Goal: Task Accomplishment & Management: Use online tool/utility

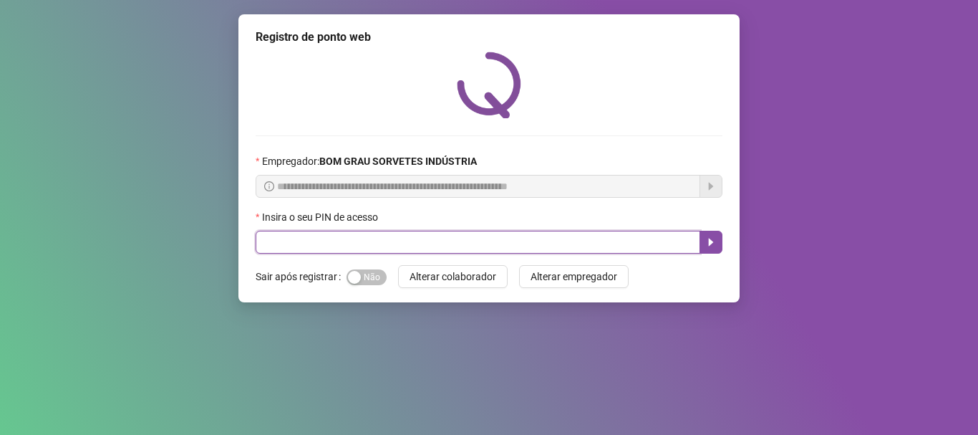
click at [437, 239] on input "text" at bounding box center [478, 242] width 445 height 23
type input "*"
type input "*****"
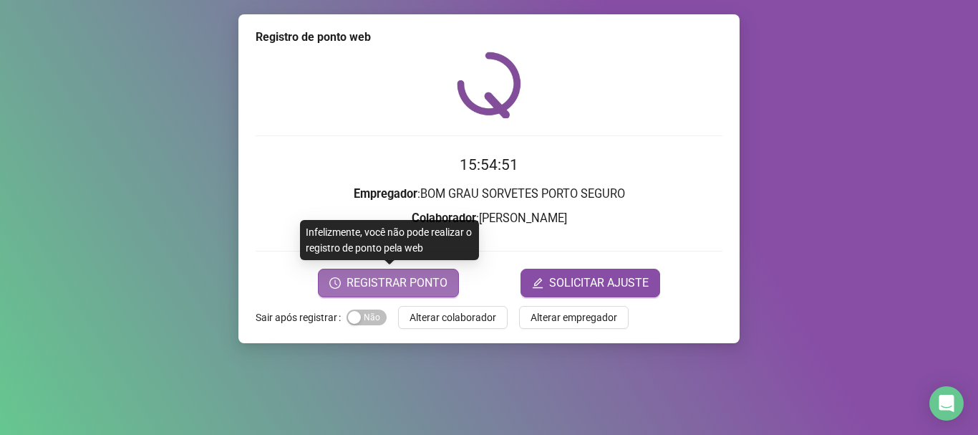
click at [407, 283] on span "REGISTRAR PONTO" at bounding box center [397, 282] width 101 height 17
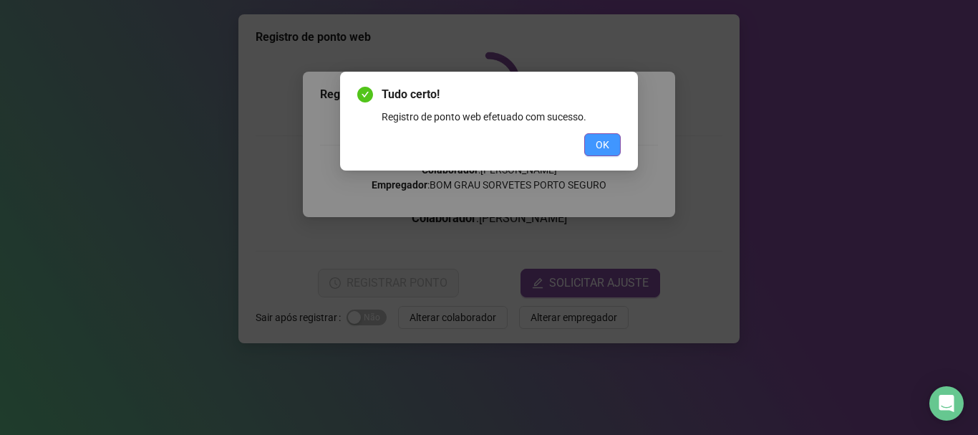
click at [606, 140] on span "OK" at bounding box center [603, 145] width 14 height 16
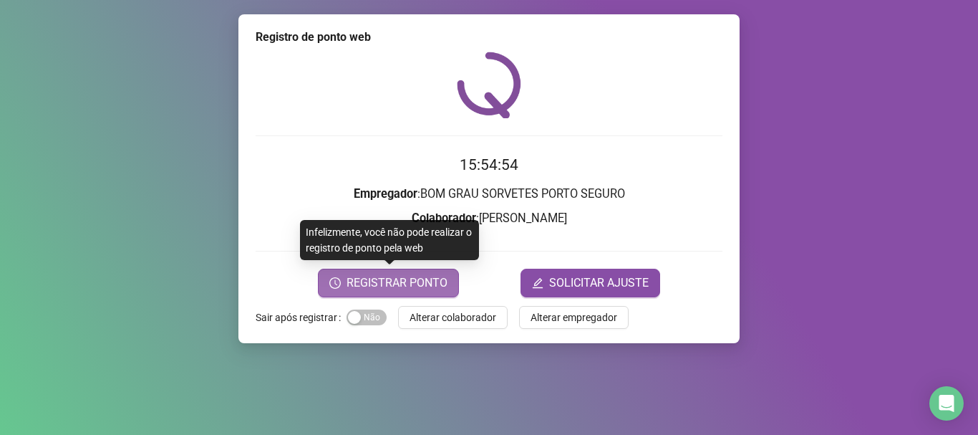
click at [433, 281] on span "REGISTRAR PONTO" at bounding box center [397, 282] width 101 height 17
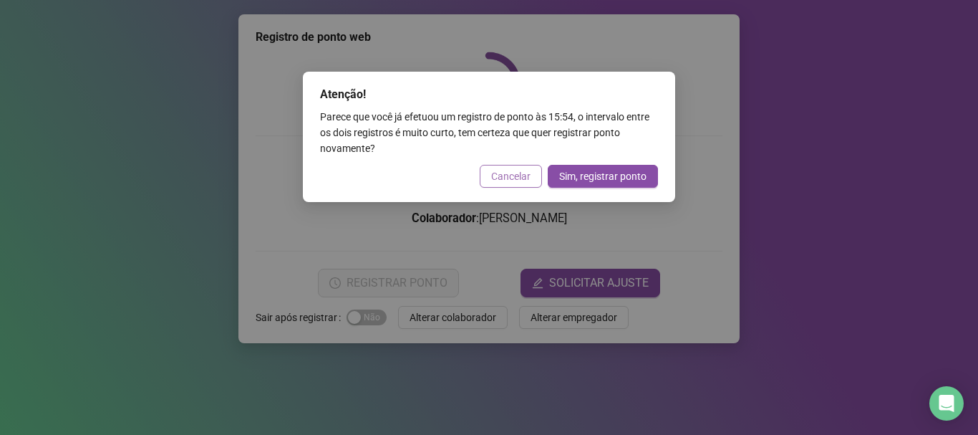
click at [498, 176] on span "Cancelar" at bounding box center [510, 176] width 39 height 16
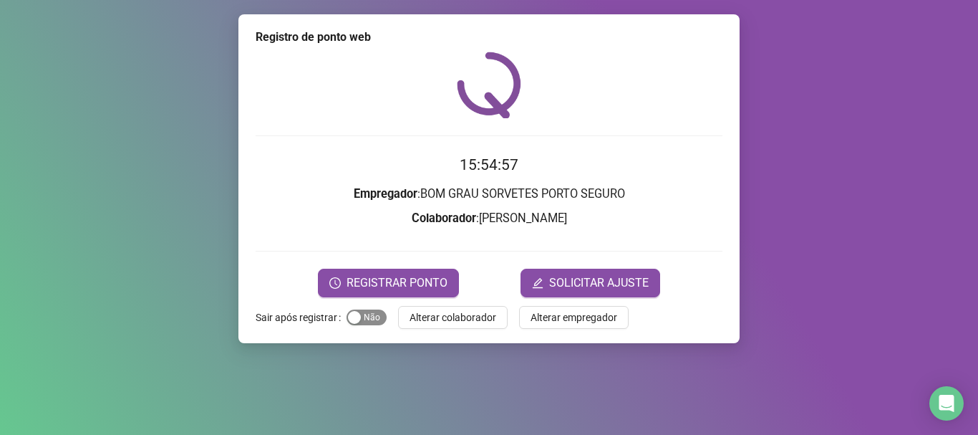
click at [359, 314] on div "button" at bounding box center [354, 317] width 13 height 13
click at [444, 322] on span "Alterar colaborador" at bounding box center [453, 317] width 87 height 16
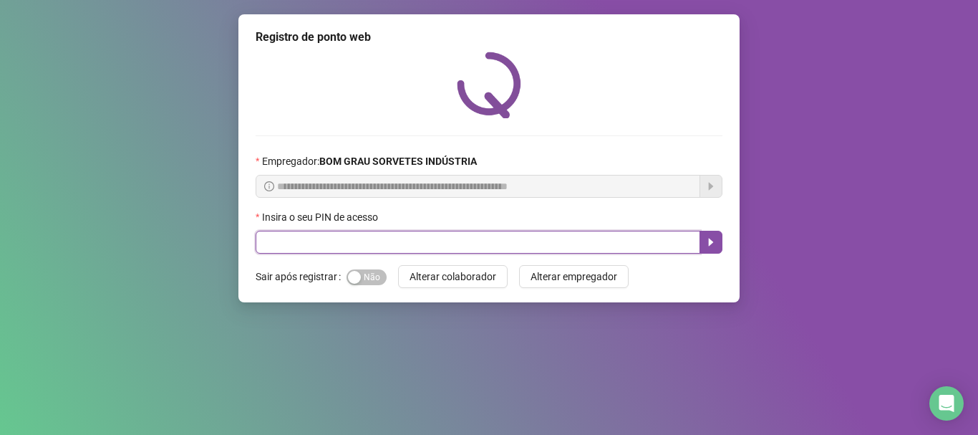
click at [382, 250] on input "text" at bounding box center [478, 242] width 445 height 23
type input "*****"
type input "*"
type input "*****"
click at [709, 238] on icon "caret-right" at bounding box center [711, 242] width 5 height 8
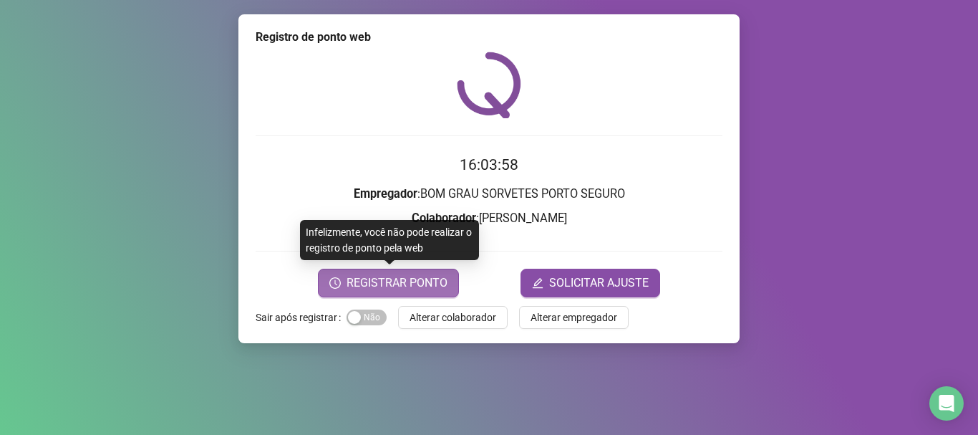
click at [390, 274] on span "REGISTRAR PONTO" at bounding box center [397, 282] width 101 height 17
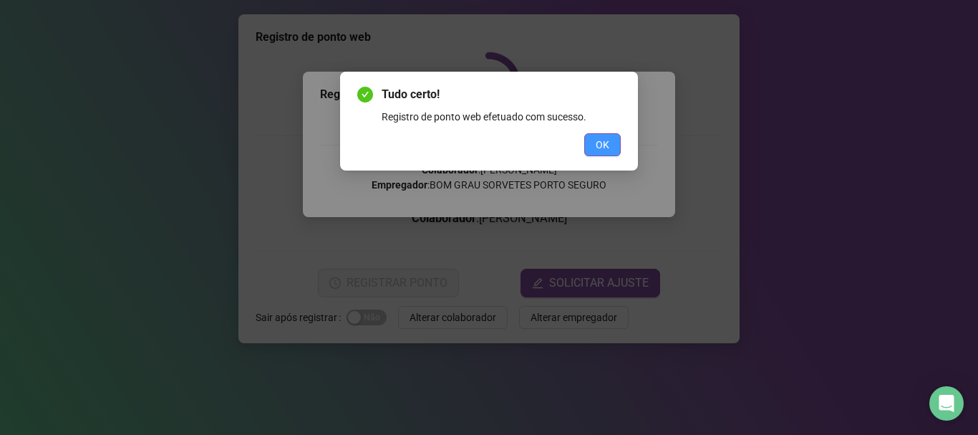
click at [587, 143] on button "OK" at bounding box center [602, 144] width 37 height 23
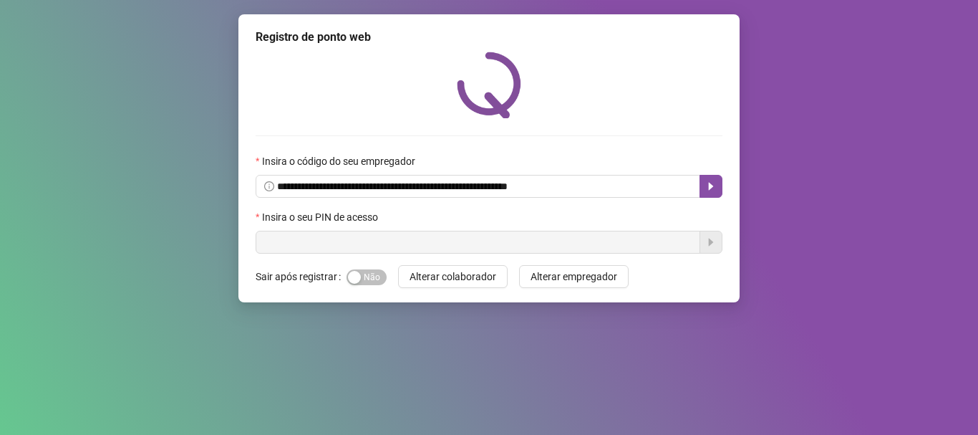
click at [377, 250] on input "text" at bounding box center [478, 242] width 445 height 23
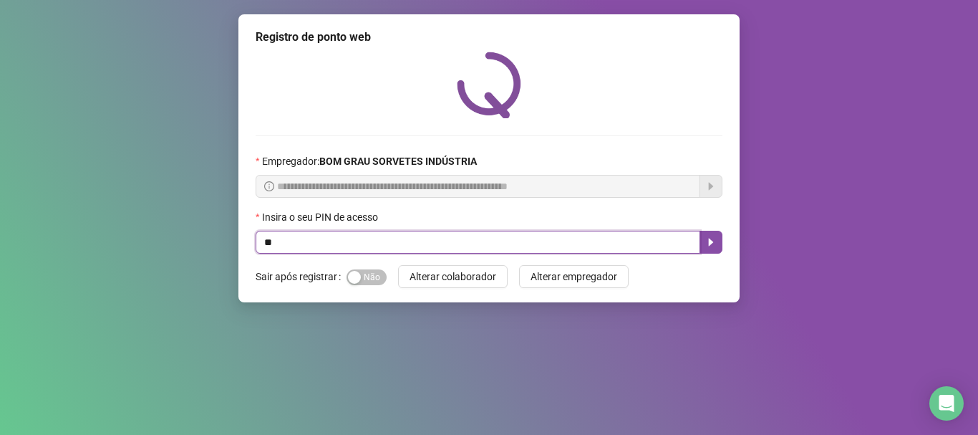
type input "*"
type input "*****"
click at [716, 238] on icon "caret-right" at bounding box center [710, 241] width 11 height 11
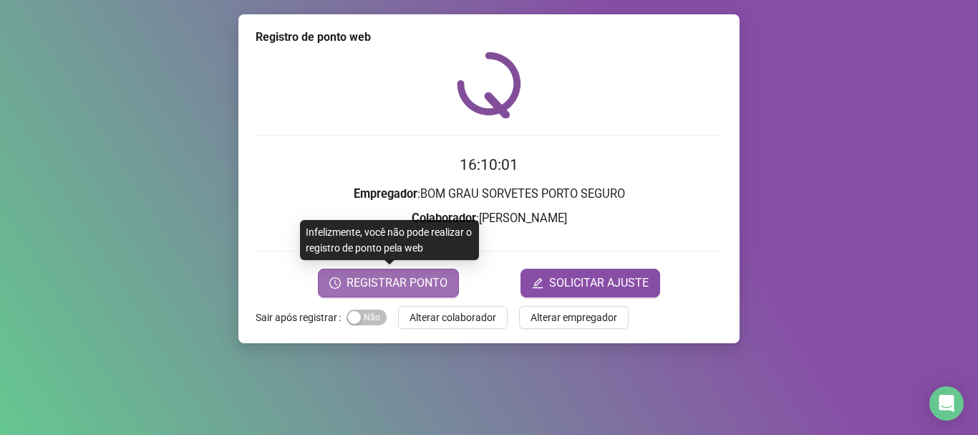
click at [420, 289] on span "REGISTRAR PONTO" at bounding box center [397, 282] width 101 height 17
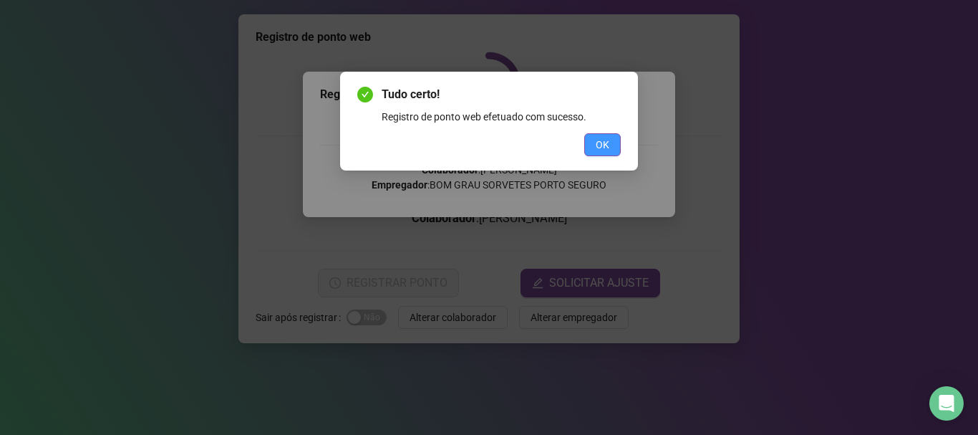
click at [602, 138] on span "OK" at bounding box center [603, 145] width 14 height 16
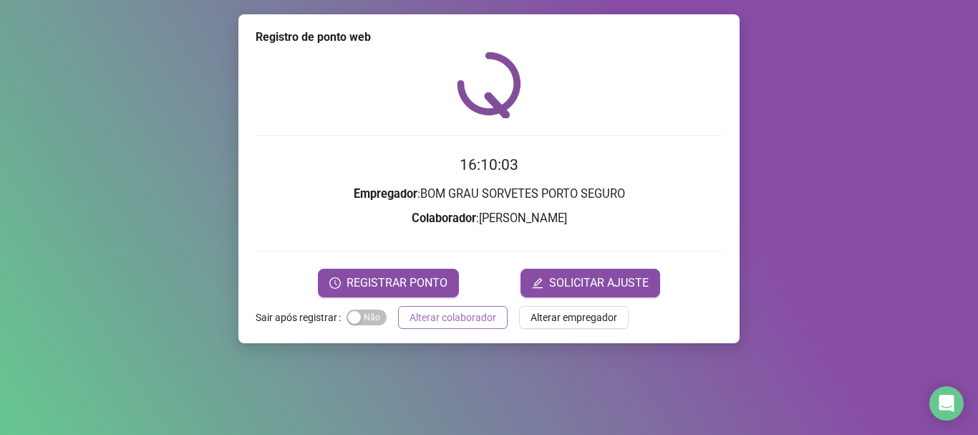
click at [468, 317] on span "Alterar colaborador" at bounding box center [453, 317] width 87 height 16
